Goal: Check status

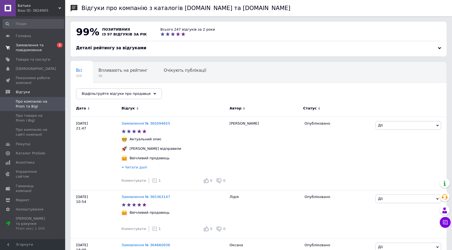
click at [28, 49] on span "Замовлення та повідомлення" at bounding box center [33, 48] width 34 height 10
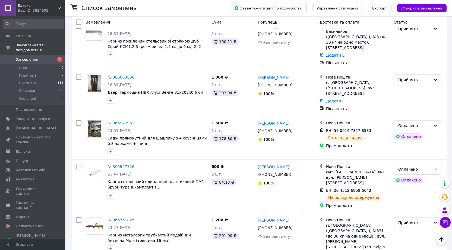
scroll to position [226, 0]
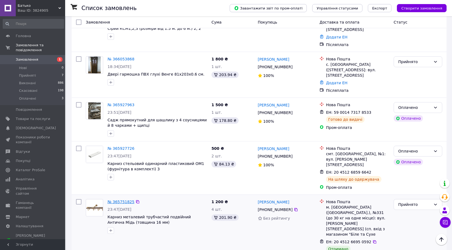
click at [118, 200] on link "№ 365751825" at bounding box center [120, 202] width 27 height 4
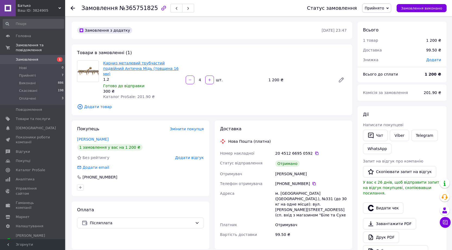
click at [153, 70] on link "Карниз металевий трубчастий подвійний Антична Мідь (товщина 16 мм)" at bounding box center [140, 68] width 75 height 15
